Goal: Task Accomplishment & Management: Complete application form

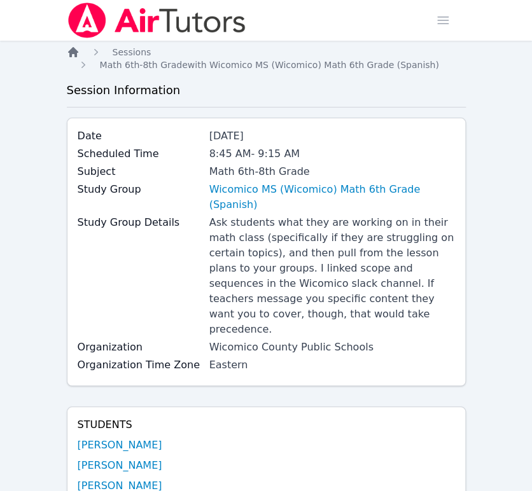
click at [73, 50] on icon "Breadcrumb" at bounding box center [73, 52] width 10 height 10
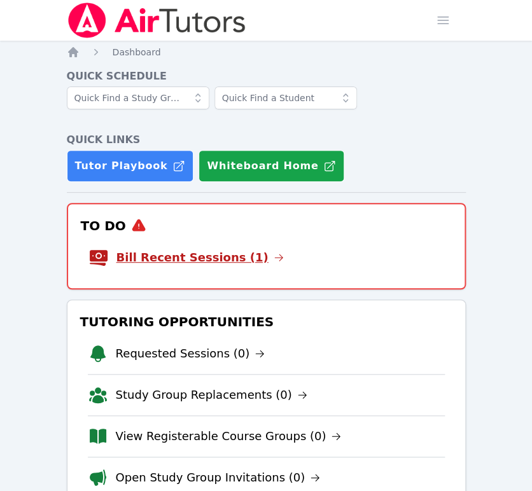
click at [234, 262] on link "Bill Recent Sessions (1)" at bounding box center [199, 258] width 167 height 18
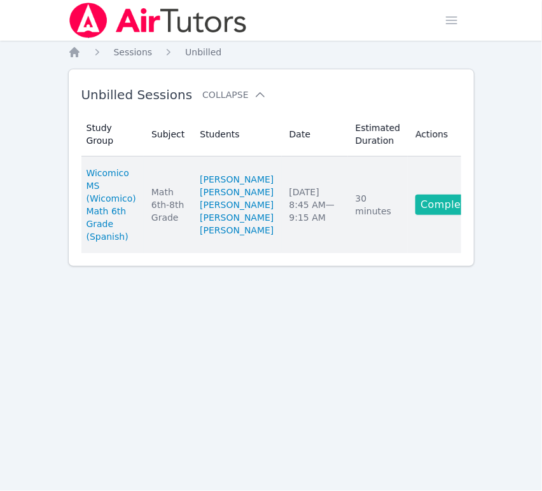
click at [417, 215] on link "Complete" at bounding box center [446, 205] width 61 height 20
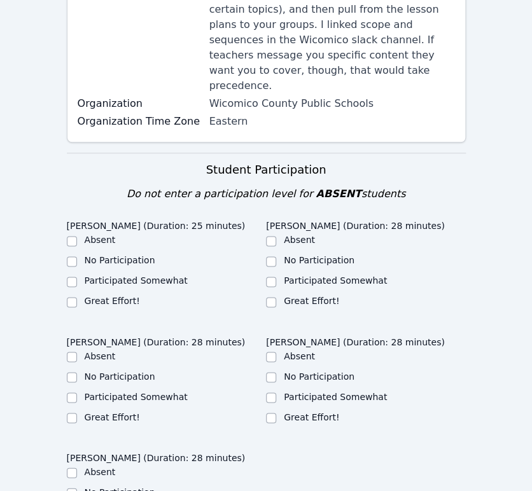
scroll to position [299, 0]
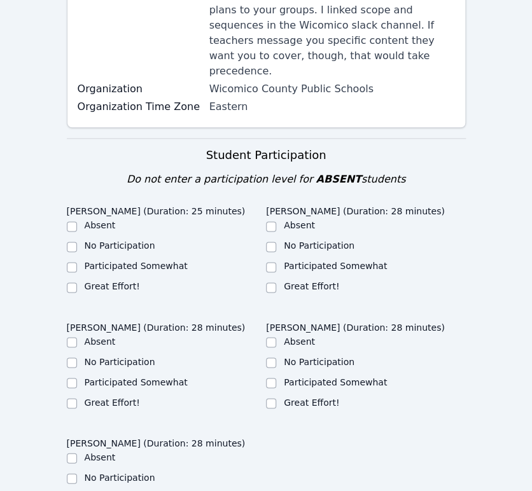
click at [94, 261] on label "Participated Somewhat" at bounding box center [136, 266] width 103 height 10
click at [77, 262] on input "Participated Somewhat" at bounding box center [72, 267] width 10 height 10
checkbox input "true"
click at [326, 261] on label "Participated Somewhat" at bounding box center [335, 266] width 103 height 10
click at [276, 262] on input "Participated Somewhat" at bounding box center [271, 267] width 10 height 10
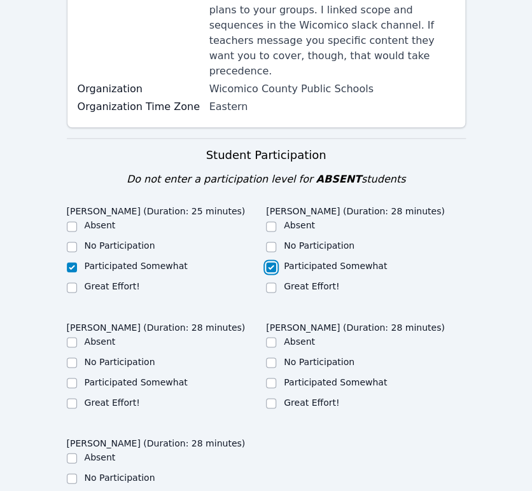
checkbox input "true"
click at [367, 377] on label "Participated Somewhat" at bounding box center [335, 382] width 103 height 10
click at [276, 378] on input "Participated Somewhat" at bounding box center [271, 383] width 10 height 10
checkbox input "true"
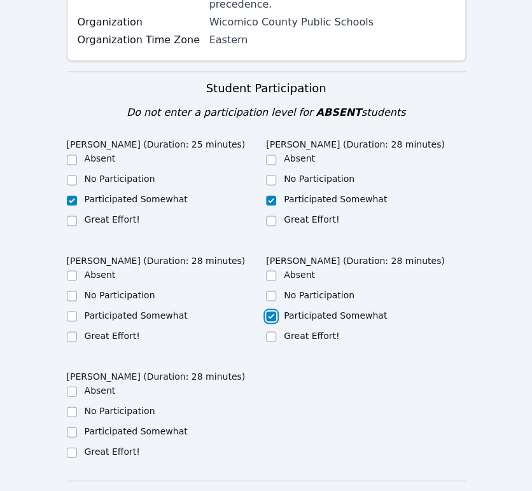
scroll to position [388, 0]
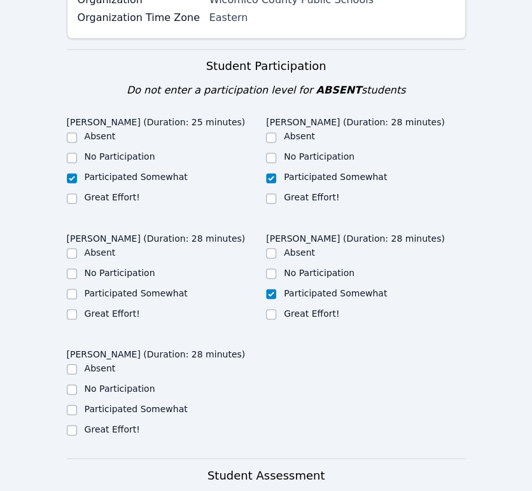
click at [108, 308] on label "Great Effort!" at bounding box center [112, 313] width 55 height 10
click at [77, 309] on input "Great Effort!" at bounding box center [72, 314] width 10 height 10
checkbox input "true"
click at [113, 403] on label "Participated Somewhat" at bounding box center [136, 408] width 103 height 10
click at [77, 405] on input "Participated Somewhat" at bounding box center [72, 410] width 10 height 10
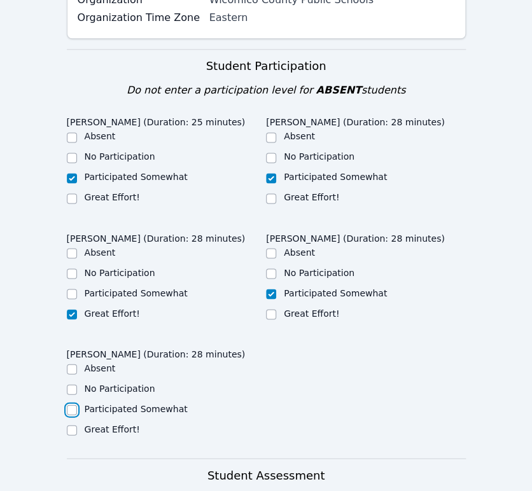
checkbox input "true"
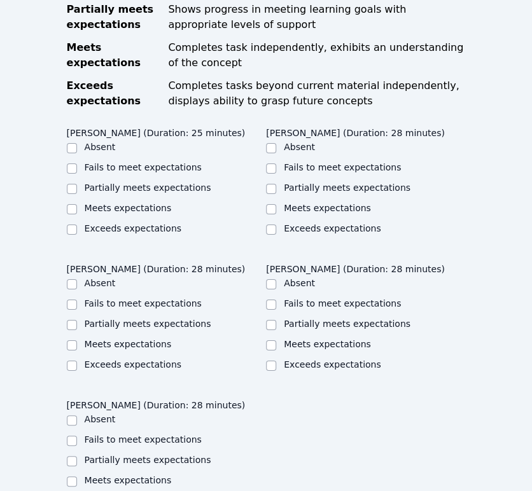
scroll to position [932, 0]
click at [69, 184] on input "Partially meets expectations" at bounding box center [72, 189] width 10 height 10
checkbox input "true"
click at [371, 183] on label "Partially meets expectations" at bounding box center [347, 188] width 127 height 10
click at [276, 184] on input "Partially meets expectations" at bounding box center [271, 189] width 10 height 10
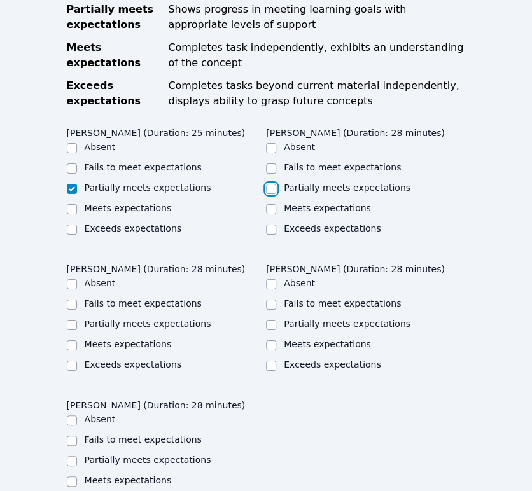
checkbox input "true"
click at [351, 319] on label "Partially meets expectations" at bounding box center [347, 324] width 127 height 10
click at [276, 320] on input "Partially meets expectations" at bounding box center [271, 325] width 10 height 10
checkbox input "true"
click at [180, 319] on label "Partially meets expectations" at bounding box center [148, 324] width 127 height 10
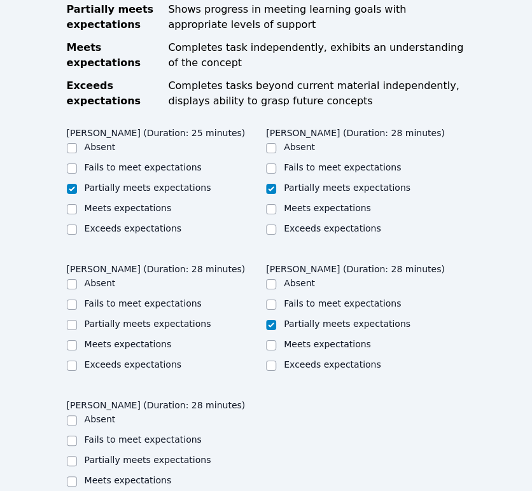
click at [77, 320] on input "Partially meets expectations" at bounding box center [72, 325] width 10 height 10
checkbox input "true"
click at [174, 455] on label "Partially meets expectations" at bounding box center [148, 460] width 127 height 10
click at [77, 456] on input "Partially meets expectations" at bounding box center [72, 461] width 10 height 10
checkbox input "true"
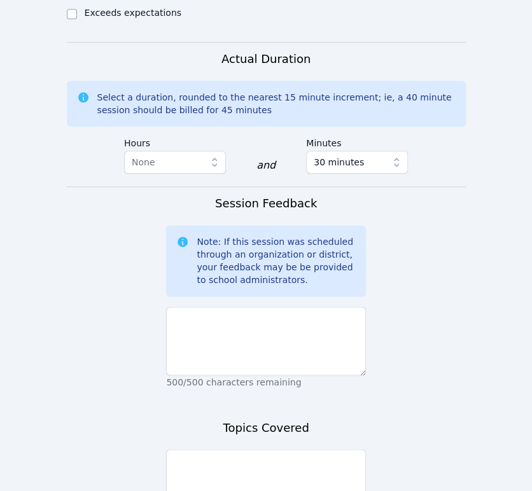
scroll to position [1434, 0]
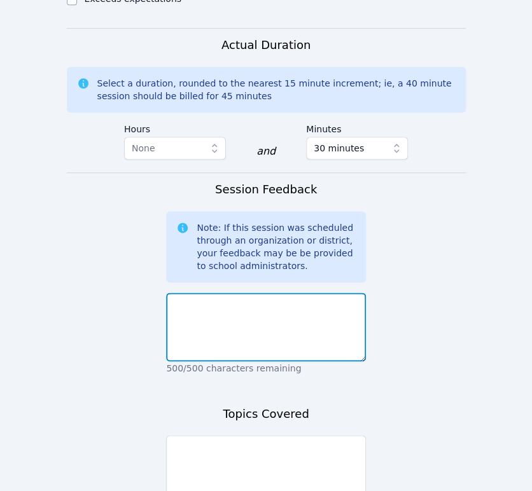
click at [321, 293] on textarea at bounding box center [266, 327] width 200 height 69
click at [353, 293] on textarea at bounding box center [266, 327] width 200 height 69
click at [334, 293] on textarea "I continued reviewing the We Do section with the group" at bounding box center [266, 327] width 200 height 69
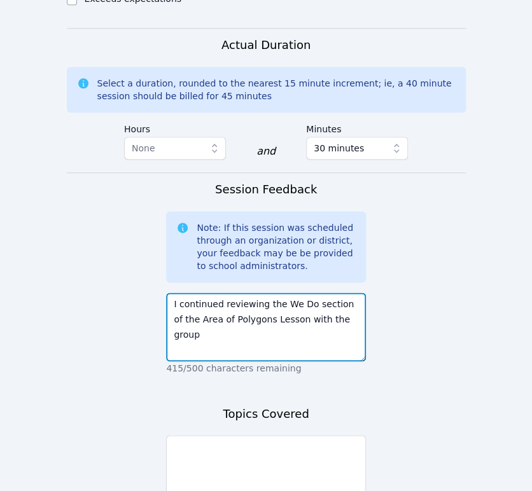
click at [360, 293] on textarea "I continued reviewing the We Do section of the Area of Polygons Lesson with the…" at bounding box center [266, 327] width 200 height 69
click at [356, 293] on textarea "I continued reviewing the We Do section of the Area of Polygons Lesson with the…" at bounding box center [266, 327] width 200 height 69
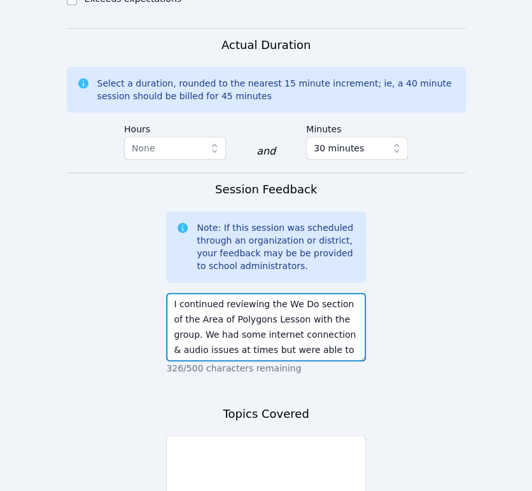
scroll to position [10, 0]
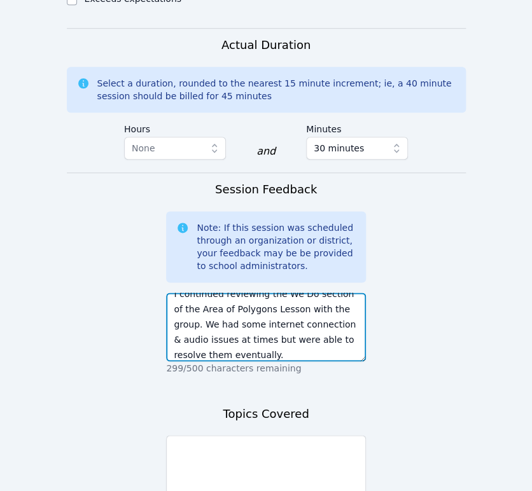
click at [265, 312] on textarea "I continued reviewing the We Do section of the Area of Polygons Lesson with the…" at bounding box center [266, 327] width 200 height 69
click at [315, 310] on textarea "I continued reviewing the We Do section of the Area of Polygons Lesson with the…" at bounding box center [266, 327] width 200 height 69
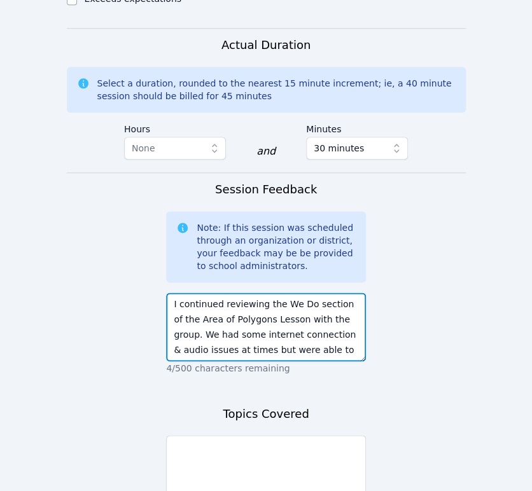
click at [182, 293] on textarea "I continued reviewing the We Do section of the Area of Polygons Lesson with the…" at bounding box center [266, 327] width 200 height 69
click at [193, 293] on textarea "Continued reviewing the We Do section of the Area of Polygons Lesson with the g…" at bounding box center [266, 327] width 200 height 69
click at [204, 293] on textarea "Continued reviewing the We Do section of the Area of Polygons Lesson with the g…" at bounding box center [266, 327] width 200 height 69
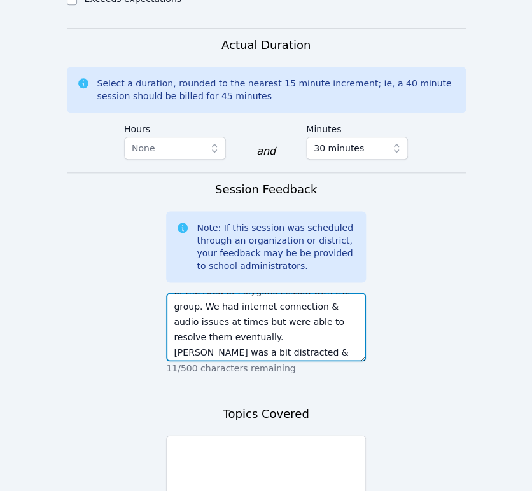
click at [209, 293] on textarea "Continued reviewing the We Do section of the Area of Polygons Lesson with the g…" at bounding box center [266, 327] width 200 height 69
click at [293, 293] on textarea "Continued reviewing the We Do section of the Area of Polygons Lesson with the g…" at bounding box center [266, 327] width 200 height 69
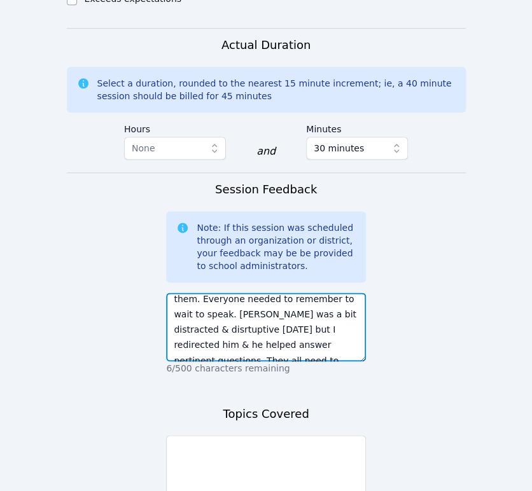
scroll to position [51, 0]
click at [323, 293] on textarea "Continued reviewing the We Do section of the Area of Polygons Lesson with the g…" at bounding box center [266, 327] width 200 height 69
click at [321, 293] on textarea "Continued reviewing the We Do section of the Area of Polygons Lesson with the g…" at bounding box center [266, 327] width 200 height 69
click at [255, 293] on textarea "Continued reviewing the We Do section of the Area of Polygons Lesson with the g…" at bounding box center [266, 327] width 200 height 69
click at [308, 293] on textarea "Continued reviewing the We Do section of the Area of Polygons Lesson with the g…" at bounding box center [266, 327] width 200 height 69
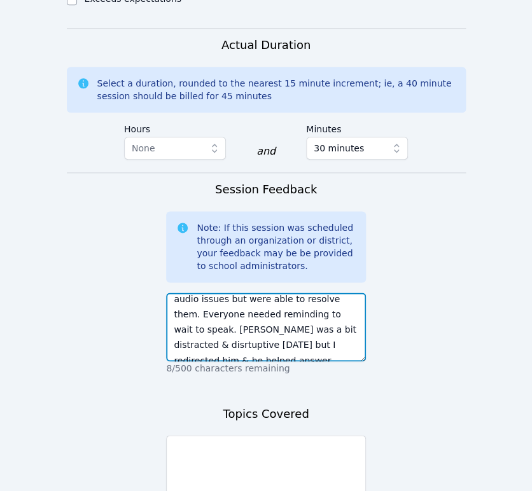
click at [325, 293] on textarea "Continued reviewing the We Do section of the Area of Polygons Lesson with the g…" at bounding box center [266, 327] width 200 height 69
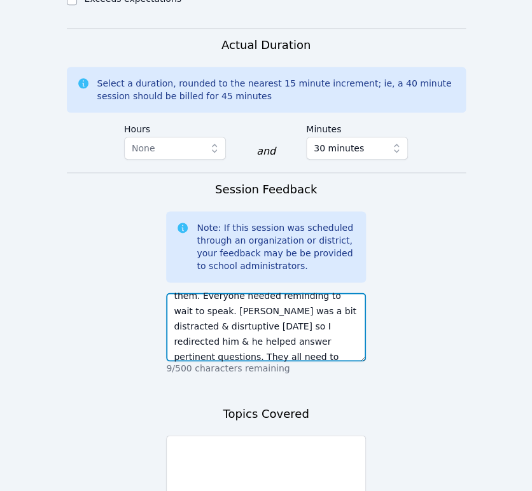
scroll to position [79, 0]
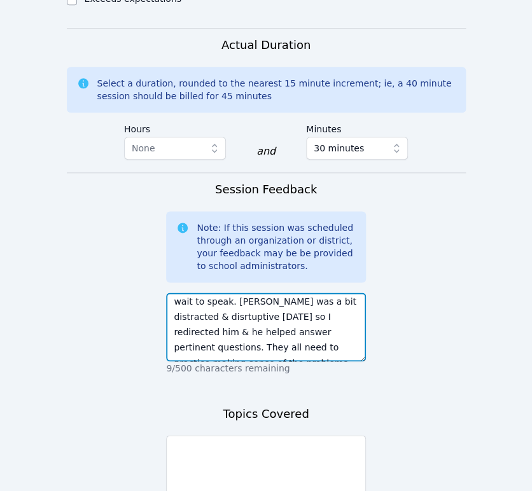
click at [209, 293] on textarea "Continued reviewing the We Do section of the Area of Polygons Lesson with the g…" at bounding box center [266, 327] width 200 height 69
click at [295, 293] on textarea "Continued reviewing the We Do section of the Area of Polygons Lesson with the g…" at bounding box center [266, 327] width 200 height 69
click at [278, 293] on textarea "Continued reviewing the We Do section of the Area of Polygons Lesson with the g…" at bounding box center [266, 327] width 200 height 69
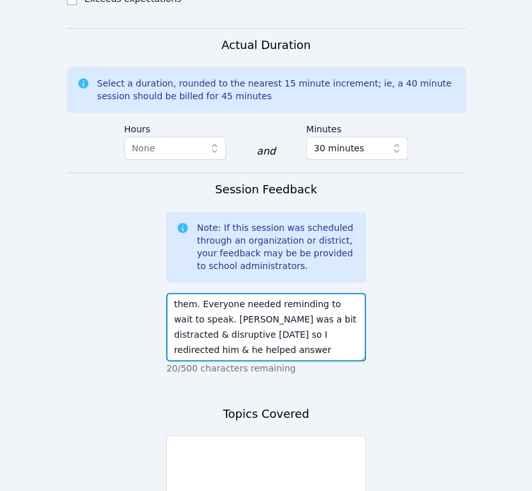
scroll to position [51, 0]
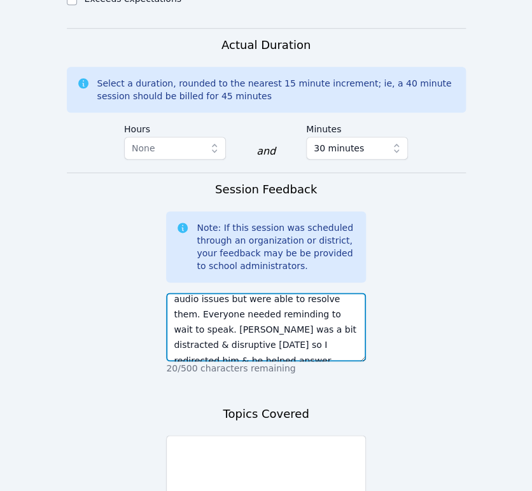
click at [276, 293] on textarea "Continued reviewing the We Do section of the Area of Polygons Lesson with the g…" at bounding box center [266, 327] width 200 height 69
type textarea "Continued reviewing the We Do section of the Area of Polygons Lesson with the g…"
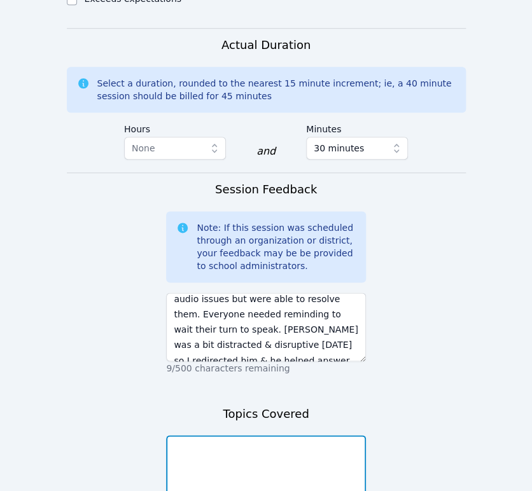
click at [311, 435] on textarea at bounding box center [266, 469] width 200 height 69
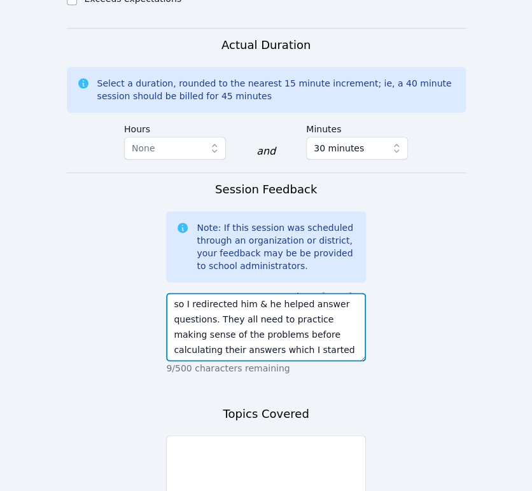
scroll to position [122, 0]
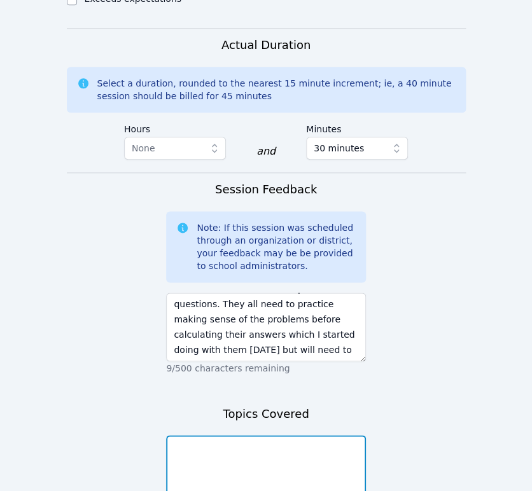
click at [295, 435] on textarea at bounding box center [266, 469] width 200 height 69
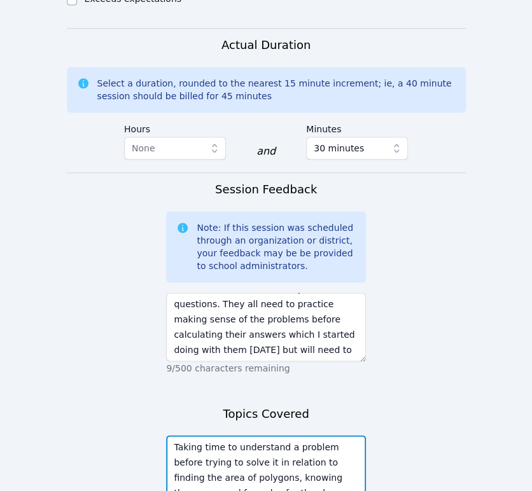
click at [320, 435] on textarea "Taking time to understand a problem before trying to solve it in relation to fi…" at bounding box center [266, 469] width 200 height 69
click at [323, 449] on textarea "Taking time to understand a problem before trying to solve it in relation to fi…" at bounding box center [266, 469] width 200 height 69
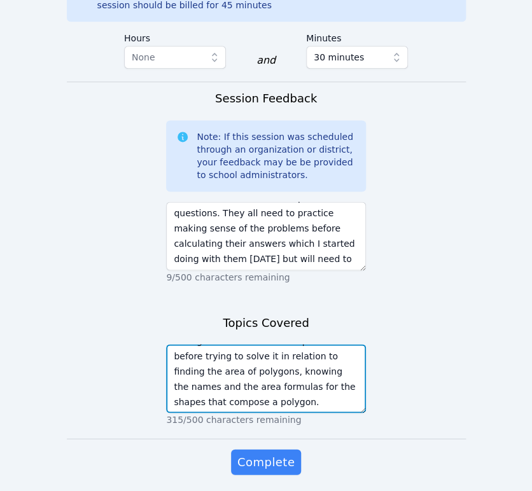
scroll to position [1523, 0]
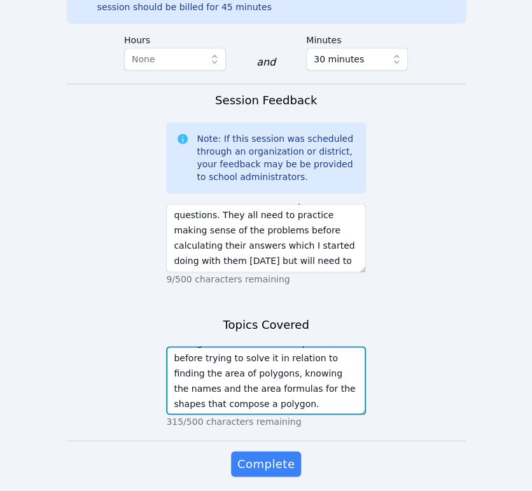
type textarea "Taking time to understand a problem before trying to solve it in relation to fi…"
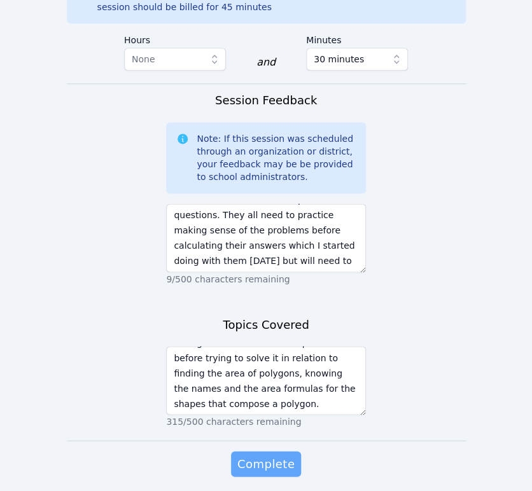
click at [275, 455] on span "Complete" at bounding box center [265, 464] width 57 height 18
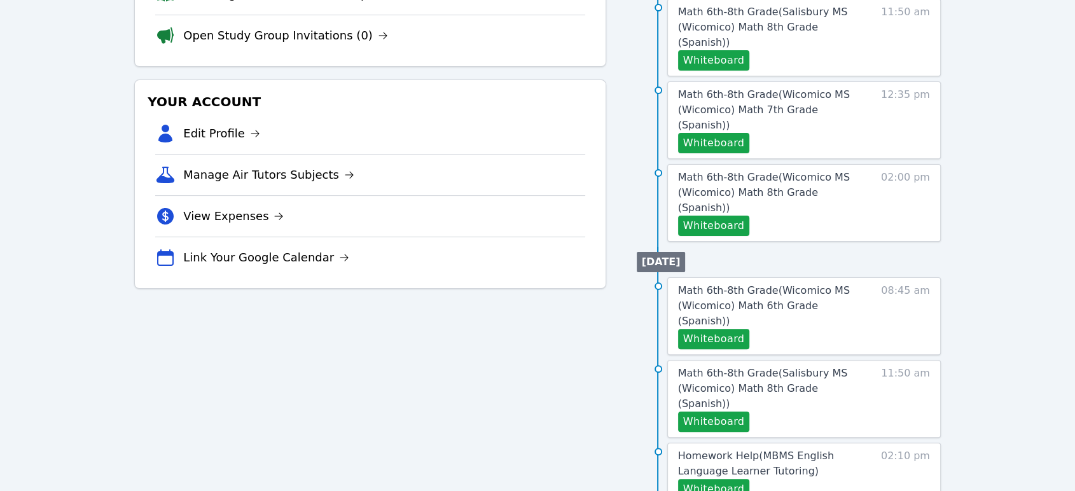
scroll to position [292, 0]
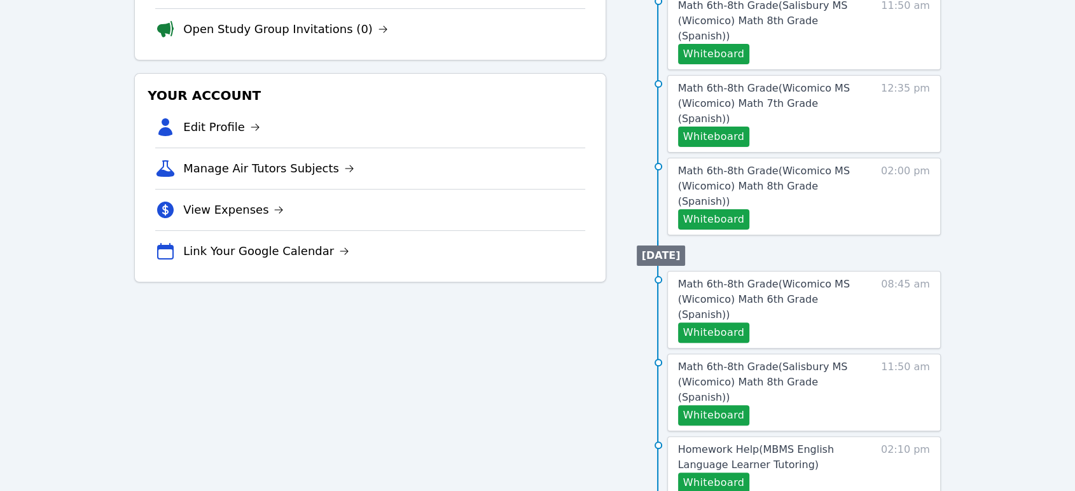
click at [531, 323] on button "Whiteboard" at bounding box center [714, 333] width 72 height 20
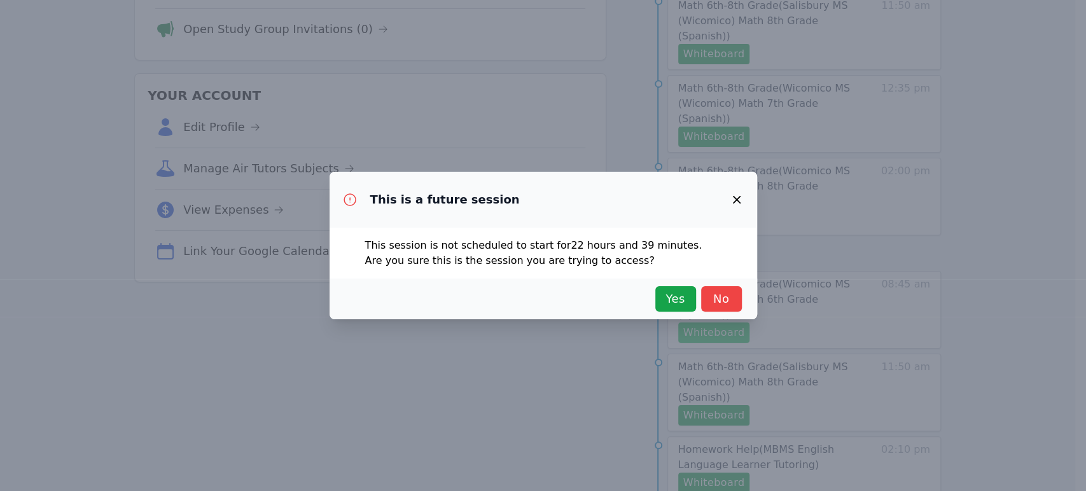
click at [531, 304] on span "Yes" at bounding box center [676, 299] width 28 height 18
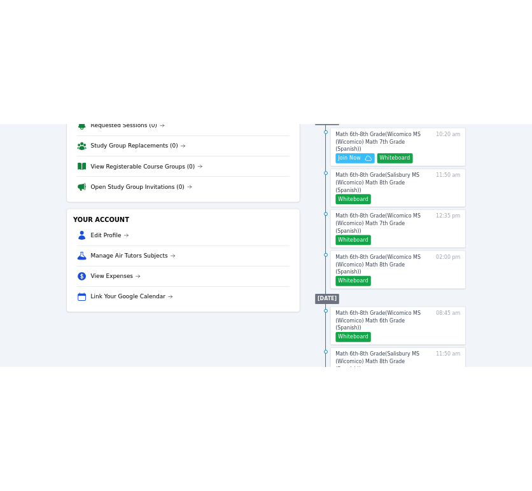
scroll to position [0, 0]
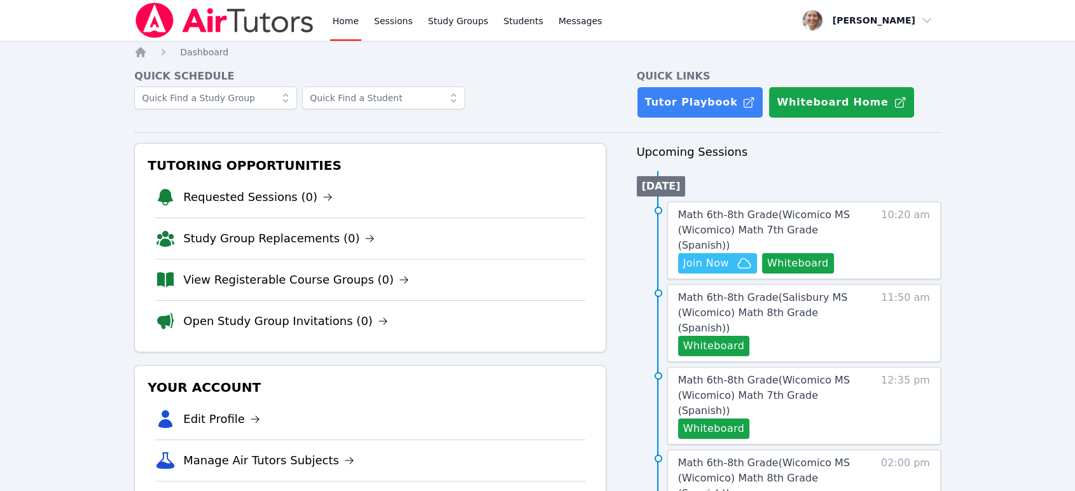
click at [531, 253] on button "Whiteboard" at bounding box center [798, 263] width 72 height 20
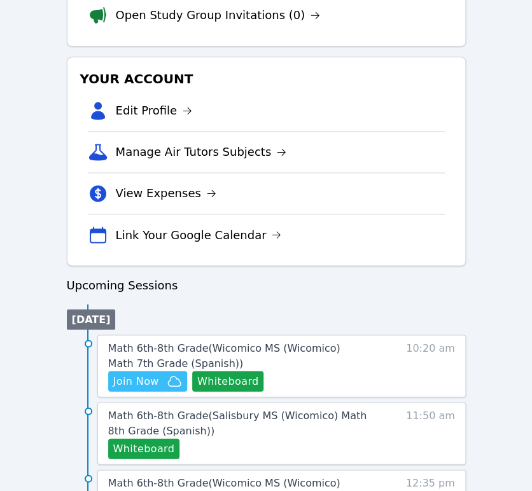
scroll to position [428, 0]
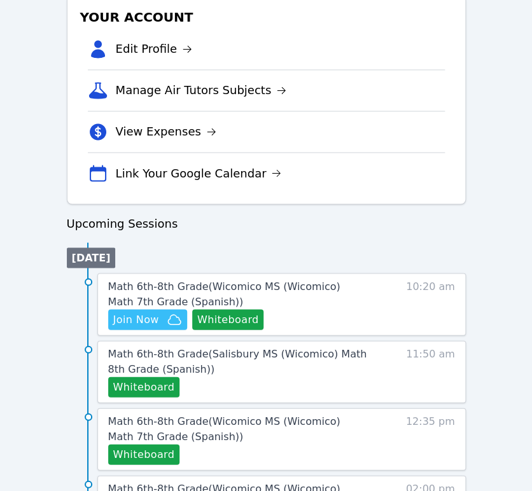
click at [164, 321] on span "Join Now" at bounding box center [147, 319] width 69 height 15
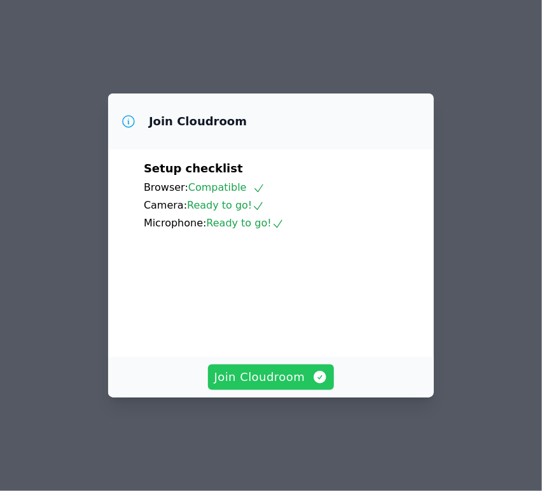
click at [298, 386] on span "Join Cloudroom" at bounding box center [271, 377] width 114 height 18
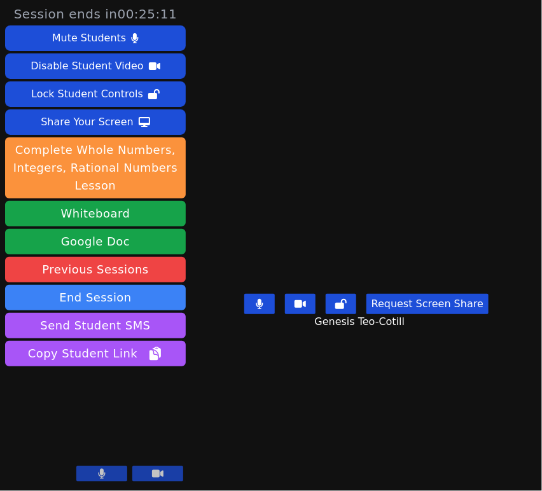
click at [344, 309] on icon at bounding box center [340, 304] width 11 height 10
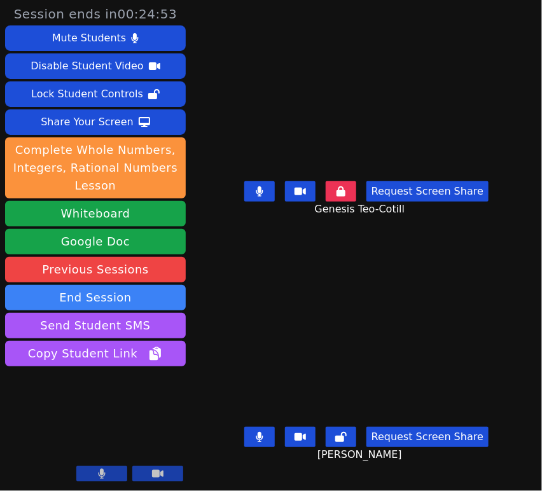
click at [343, 438] on icon at bounding box center [340, 437] width 11 height 10
click at [262, 197] on icon at bounding box center [259, 191] width 7 height 10
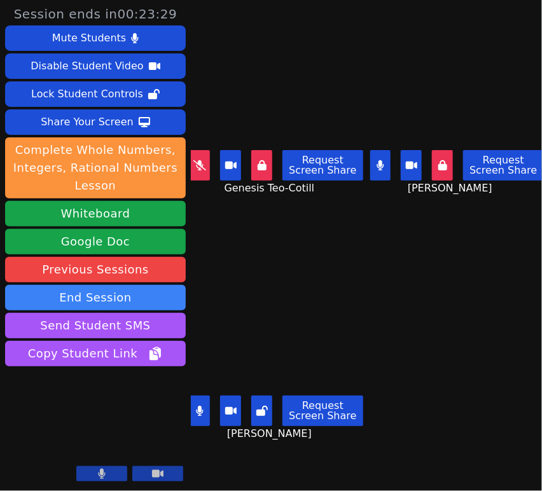
click at [266, 406] on icon at bounding box center [261, 411] width 11 height 10
click at [205, 162] on icon at bounding box center [199, 165] width 13 height 10
click at [267, 406] on icon at bounding box center [262, 411] width 9 height 10
click at [264, 406] on icon at bounding box center [261, 411] width 11 height 10
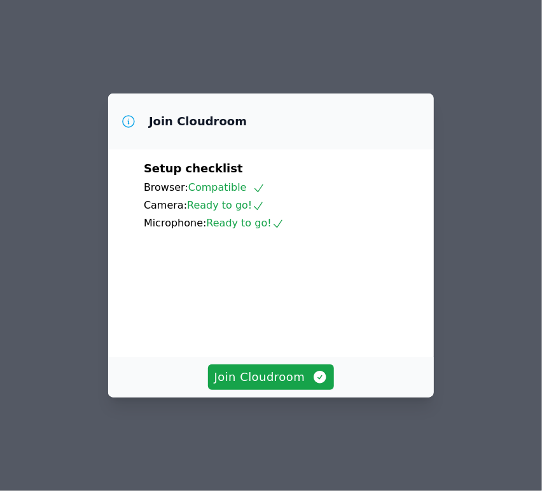
click at [283, 388] on button "Join Cloudroom" at bounding box center [271, 377] width 127 height 25
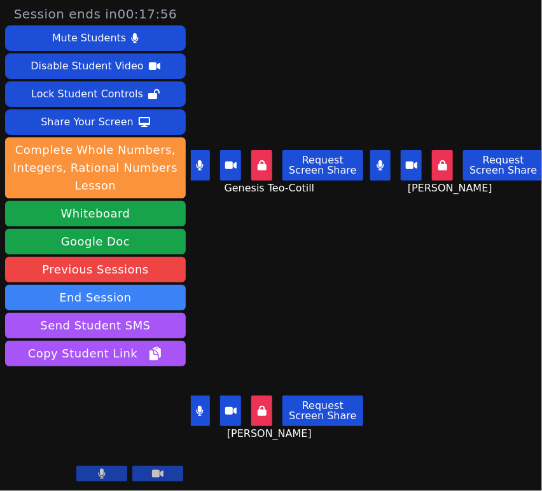
click at [262, 406] on icon at bounding box center [262, 411] width 9 height 10
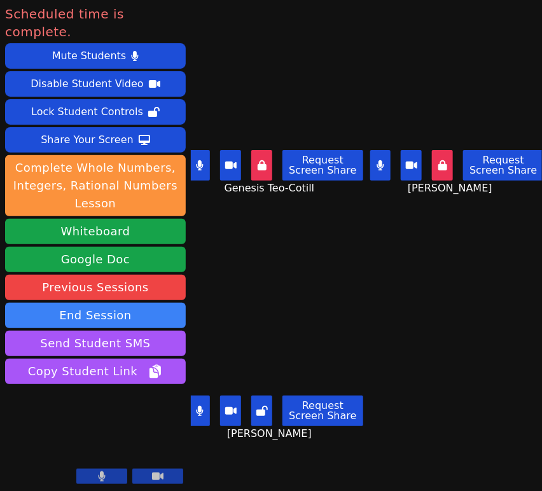
click at [113, 303] on button "End Session" at bounding box center [95, 315] width 181 height 25
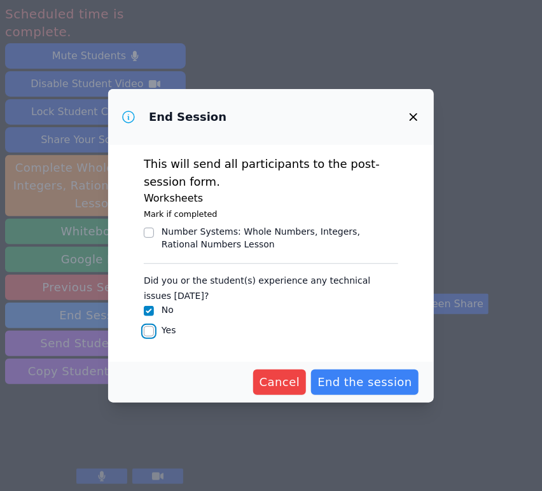
click at [148, 331] on input "Yes" at bounding box center [149, 331] width 10 height 10
checkbox input "true"
checkbox input "false"
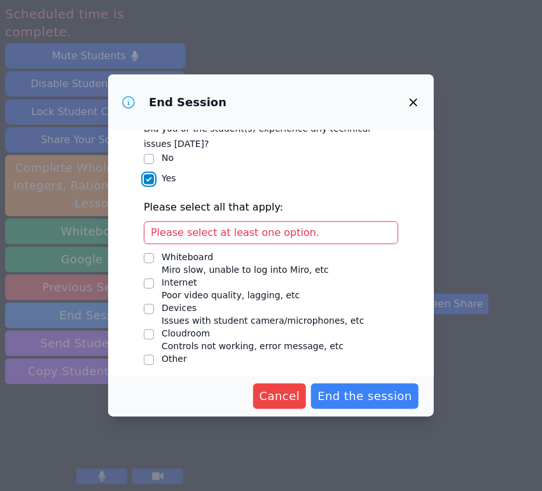
scroll to position [137, 0]
click at [153, 312] on input "Devices Issues with student camera/microphones, etc" at bounding box center [149, 310] width 10 height 10
checkbox input "true"
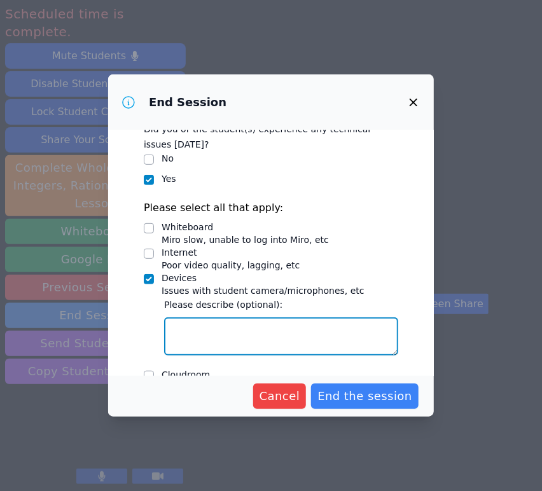
click at [270, 335] on textarea "Devices Issues with student camera/microphones, etc" at bounding box center [281, 337] width 234 height 38
click at [304, 332] on textarea "Maria's mic stopped working." at bounding box center [281, 337] width 234 height 38
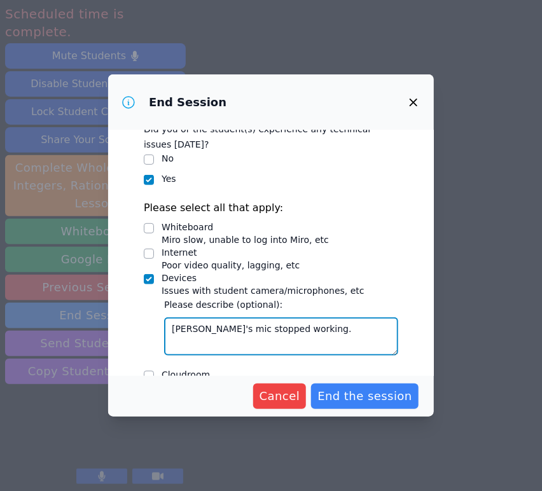
type textarea "Maria's mic stopped working."
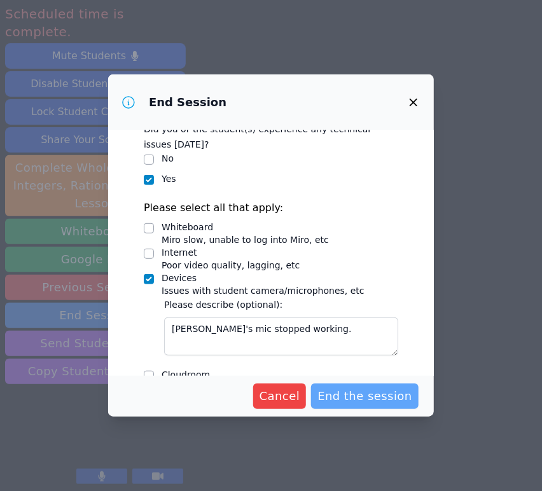
click at [367, 392] on span "End the session" at bounding box center [365, 397] width 95 height 18
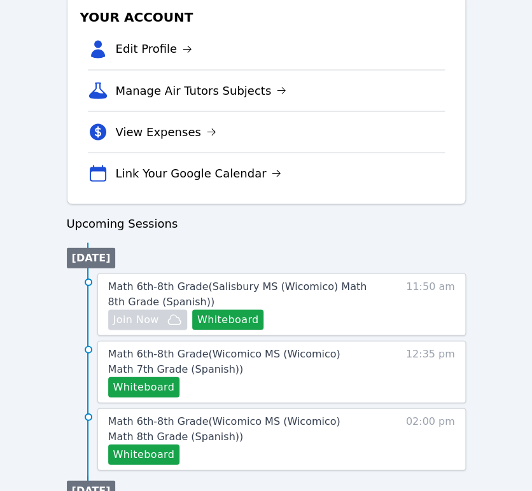
scroll to position [92, 0]
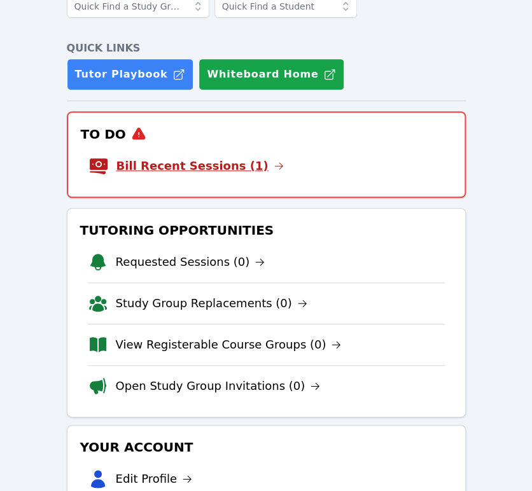
click at [212, 165] on link "Bill Recent Sessions (1)" at bounding box center [199, 166] width 167 height 18
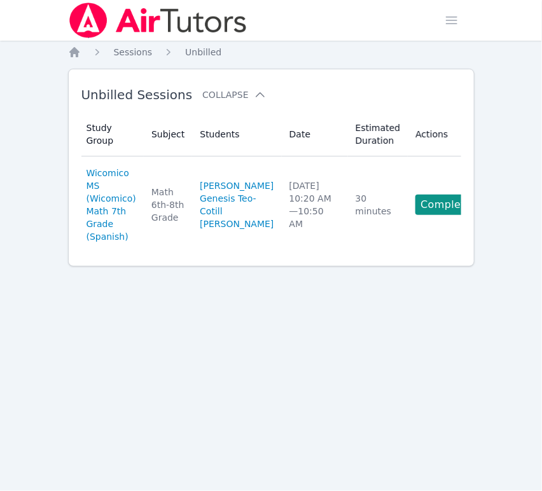
click at [419, 215] on link "Complete" at bounding box center [446, 205] width 61 height 20
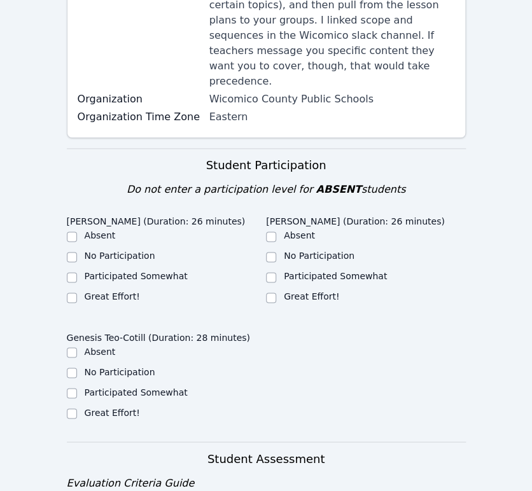
scroll to position [323, 0]
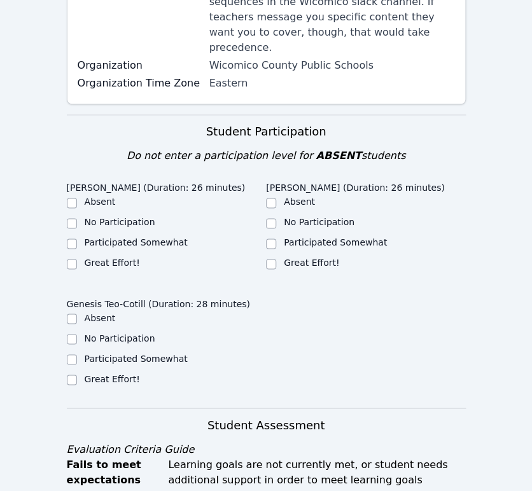
click at [67, 236] on div at bounding box center [72, 243] width 10 height 15
click at [73, 239] on input "Participated Somewhat" at bounding box center [72, 244] width 10 height 10
checkbox input "true"
click at [288, 237] on label "Participated Somewhat" at bounding box center [335, 242] width 103 height 10
click at [276, 239] on input "Participated Somewhat" at bounding box center [271, 244] width 10 height 10
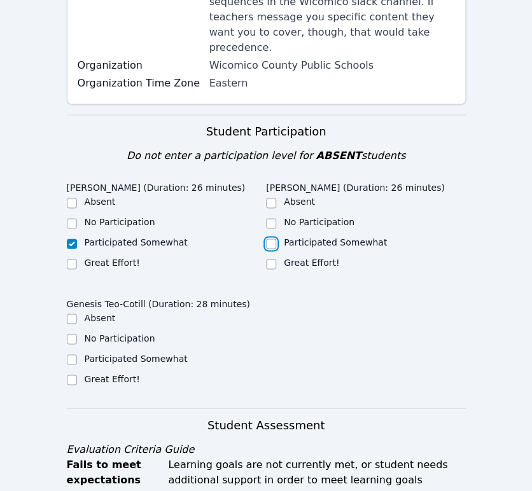
checkbox input "true"
click at [115, 353] on label "Participated Somewhat" at bounding box center [136, 358] width 103 height 10
click at [77, 354] on input "Participated Somewhat" at bounding box center [72, 359] width 10 height 10
checkbox input "true"
click at [73, 375] on input "Great Effort!" at bounding box center [72, 380] width 10 height 10
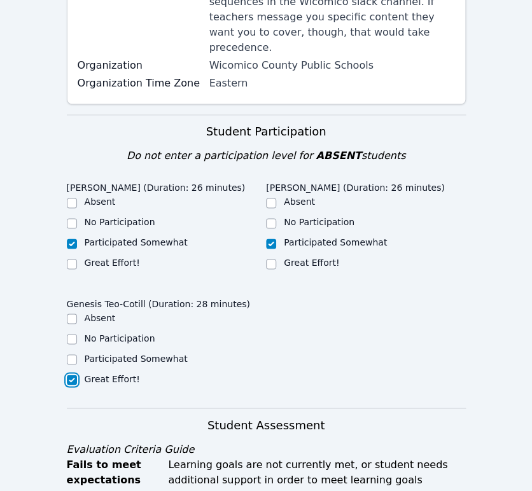
checkbox input "true"
checkbox input "false"
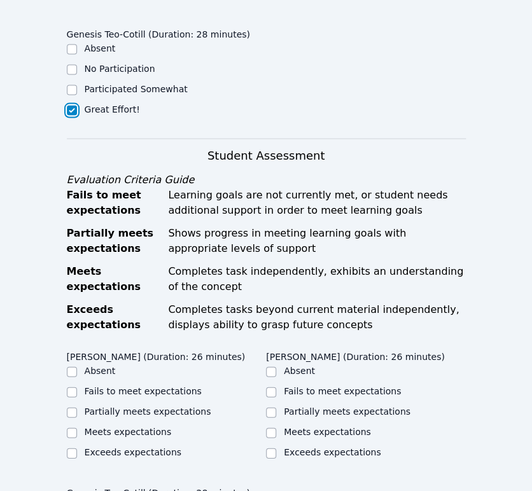
scroll to position [759, 0]
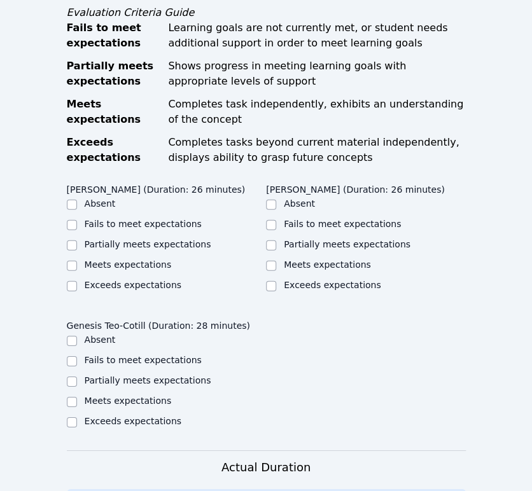
click at [104, 239] on label "Partially meets expectations" at bounding box center [148, 244] width 127 height 10
click at [77, 241] on input "Partially meets expectations" at bounding box center [72, 246] width 10 height 10
checkbox input "true"
click at [298, 239] on label "Partially meets expectations" at bounding box center [347, 244] width 127 height 10
click at [276, 241] on input "Partially meets expectations" at bounding box center [271, 246] width 10 height 10
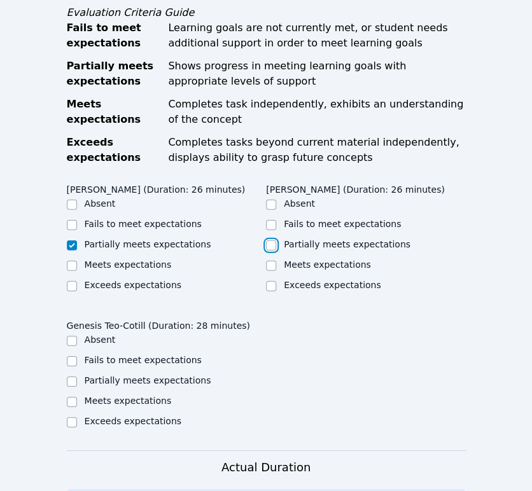
checkbox input "true"
click at [120, 375] on label "Partially meets expectations" at bounding box center [148, 380] width 127 height 10
click at [77, 377] on input "Partially meets expectations" at bounding box center [72, 382] width 10 height 10
checkbox input "true"
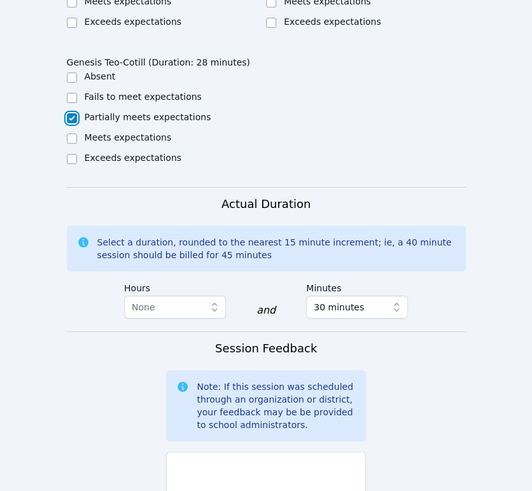
scroll to position [1027, 0]
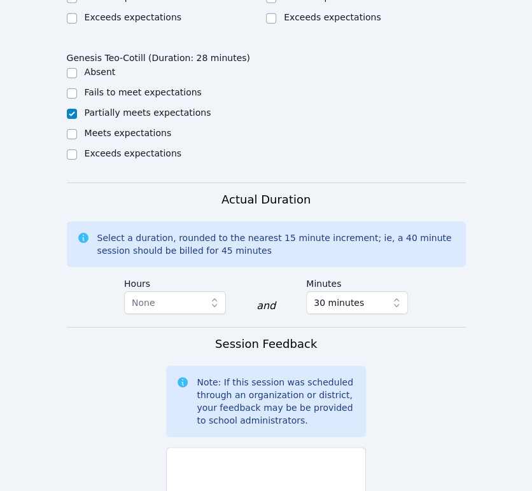
click at [202, 447] on textarea at bounding box center [266, 481] width 200 height 69
paste textarea "Maria's mic stopped working."
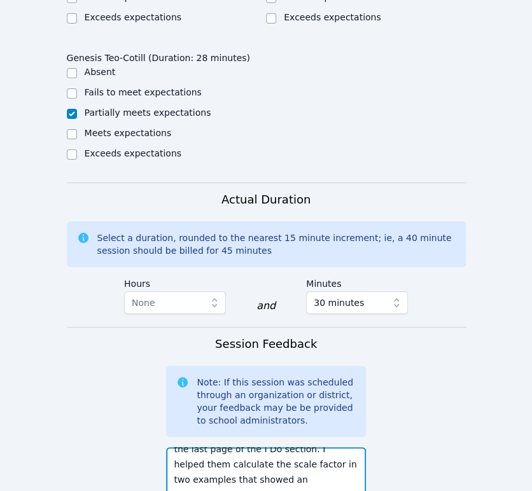
scroll to position [86, 0]
click at [255, 447] on textarea "Maria's mic stopped working. I did my best to read her lips to understand her f…" at bounding box center [266, 481] width 200 height 69
click at [259, 452] on textarea "Maria's mic stopped working. I did my best to read her lips to understand her f…" at bounding box center [266, 481] width 200 height 69
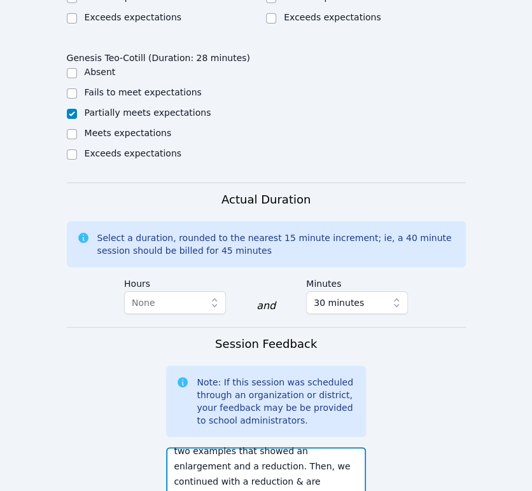
scroll to position [107, 0]
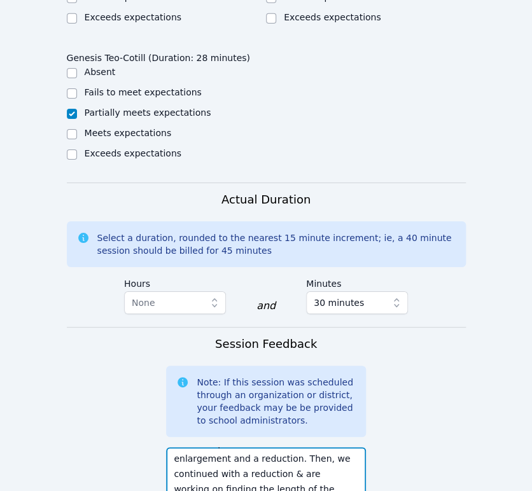
click at [335, 449] on textarea "Maria's mic stopped working. I did my best to read her lips to understand her f…" at bounding box center [266, 481] width 200 height 69
click at [315, 452] on textarea "Maria's mic stopped working. I did my best to read her lips to understand her f…" at bounding box center [266, 481] width 200 height 69
click at [305, 457] on textarea "Maria's mic stopped working. I did my best to read her lips to understand her f…" at bounding box center [266, 481] width 200 height 69
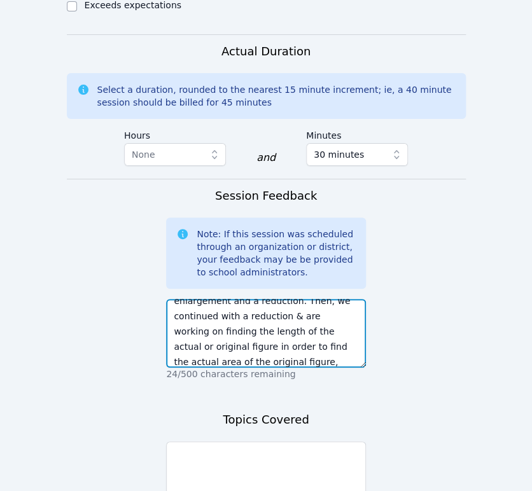
scroll to position [1273, 0]
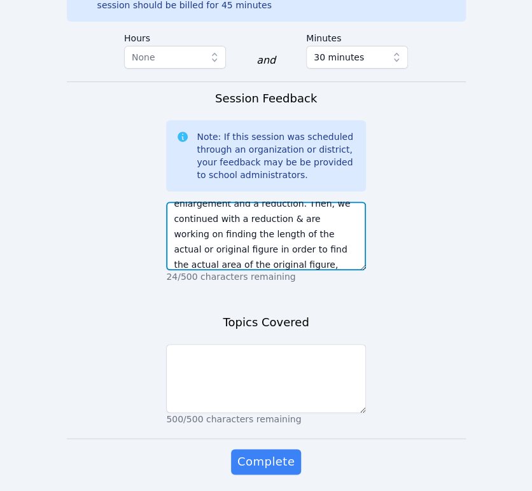
type textarea "Maria's mic stopped working. I did my best to read her lips to understand her f…"
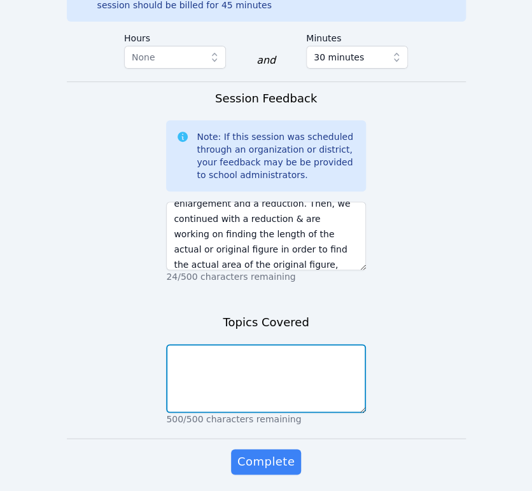
click at [234, 344] on textarea at bounding box center [266, 378] width 200 height 69
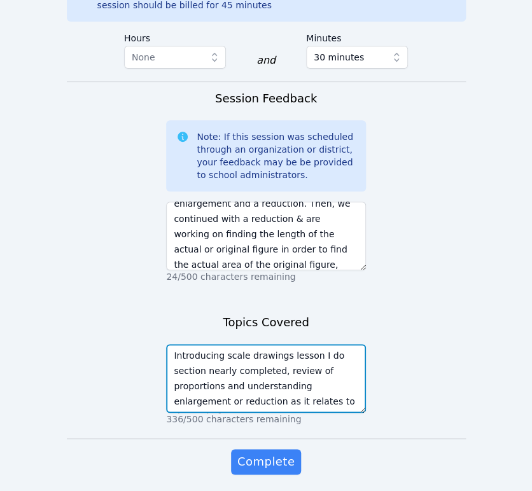
type textarea "Introducing scale drawings lesson I do section nearly completed, review of prop…"
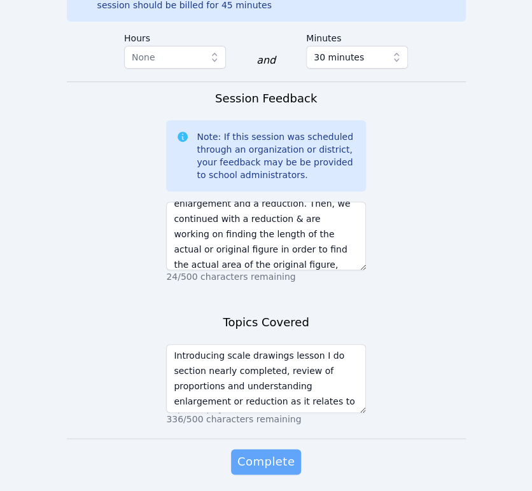
click at [279, 453] on span "Complete" at bounding box center [265, 462] width 57 height 18
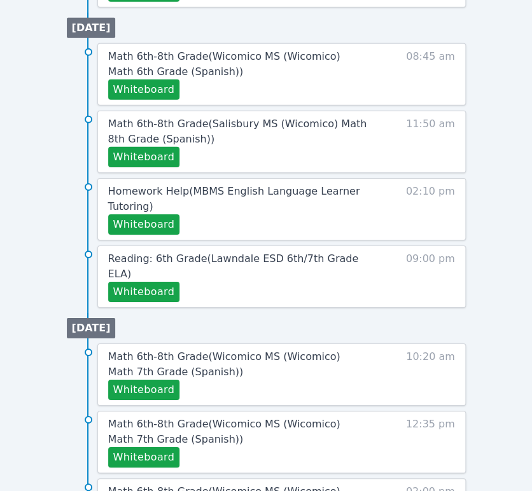
scroll to position [952, 0]
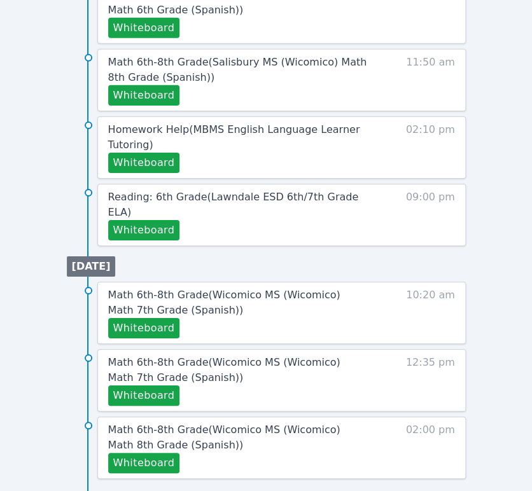
click at [148, 318] on button "Whiteboard" at bounding box center [144, 328] width 72 height 20
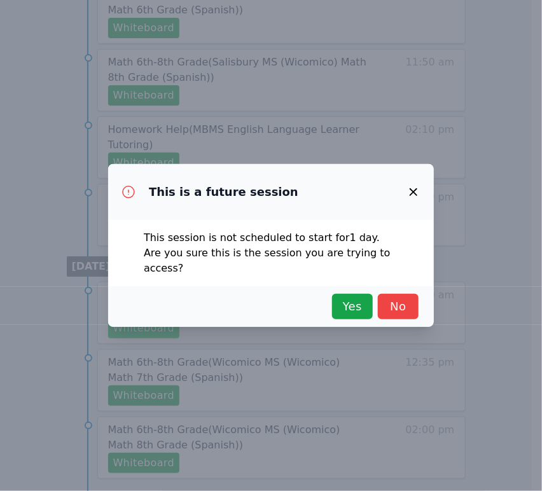
click at [353, 305] on span "Yes" at bounding box center [353, 307] width 28 height 18
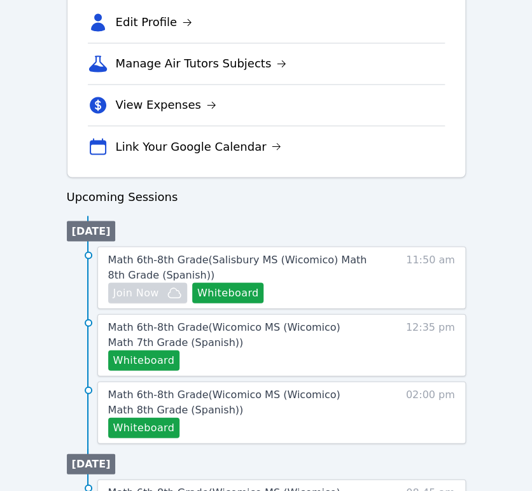
scroll to position [459, 0]
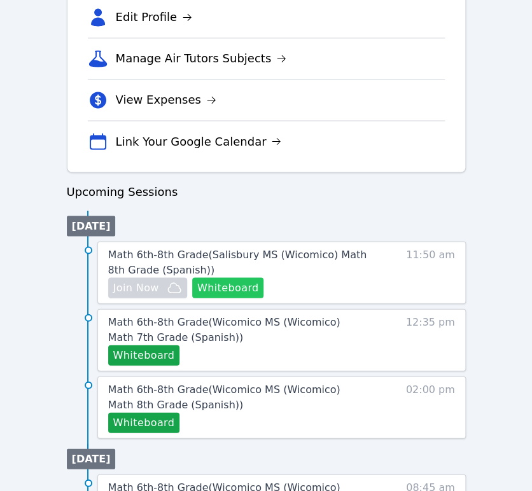
click at [245, 284] on button "Whiteboard" at bounding box center [228, 287] width 72 height 20
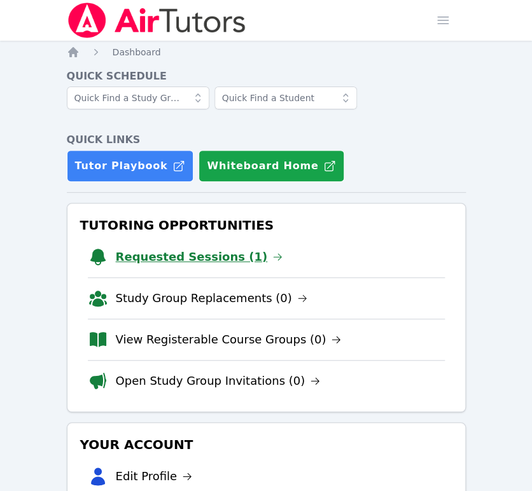
click at [220, 258] on link "Requested Sessions (1)" at bounding box center [199, 257] width 167 height 18
